Goal: Check status: Check status

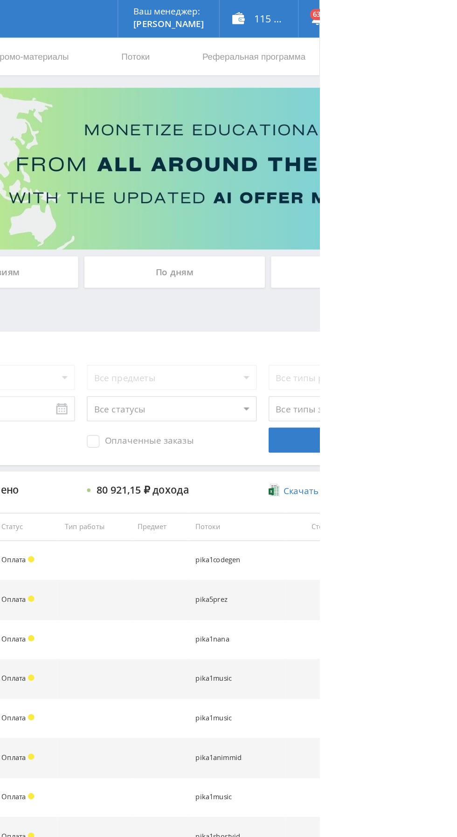
click at [353, 210] on div "По дням" at bounding box center [349, 202] width 134 height 23
click at [0, 0] on input "По дням" at bounding box center [0, 0] width 0 height 0
click at [381, 213] on div "По дням" at bounding box center [349, 202] width 134 height 23
click at [0, 0] on input "По дням" at bounding box center [0, 0] width 0 height 0
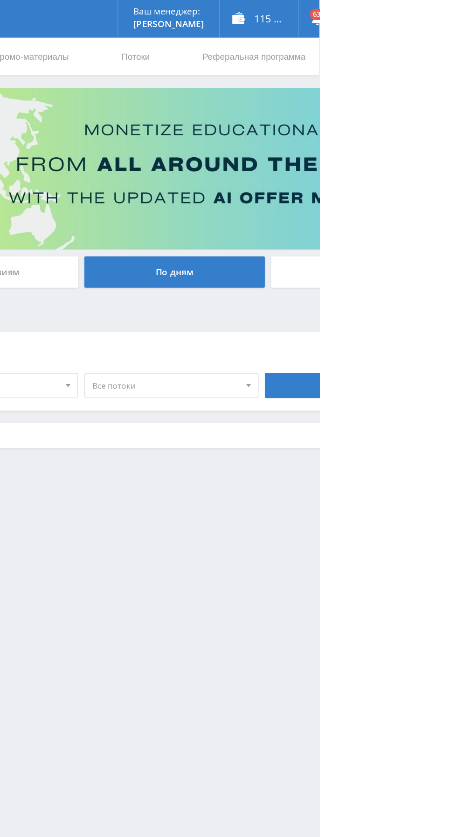
click at [367, 209] on div "По дням" at bounding box center [349, 202] width 134 height 23
click at [0, 0] on input "По дням" at bounding box center [0, 0] width 0 height 0
